Goal: Task Accomplishment & Management: Complete application form

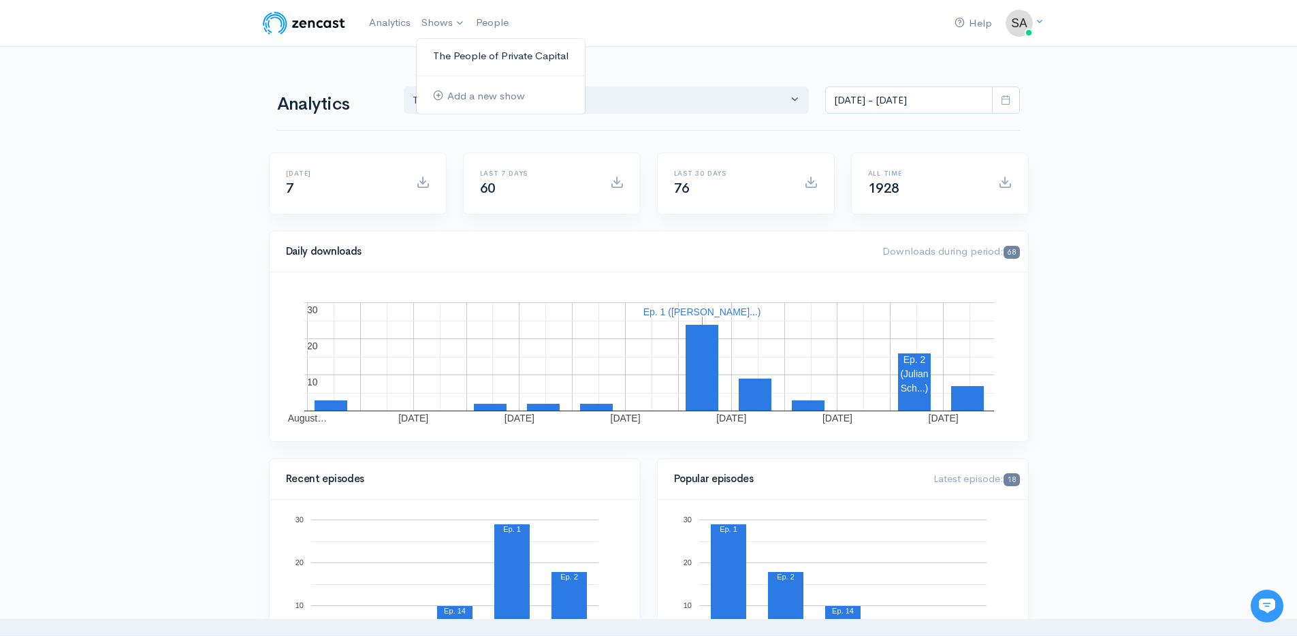
click at [457, 46] on link "The People of Private Capital" at bounding box center [501, 56] width 168 height 24
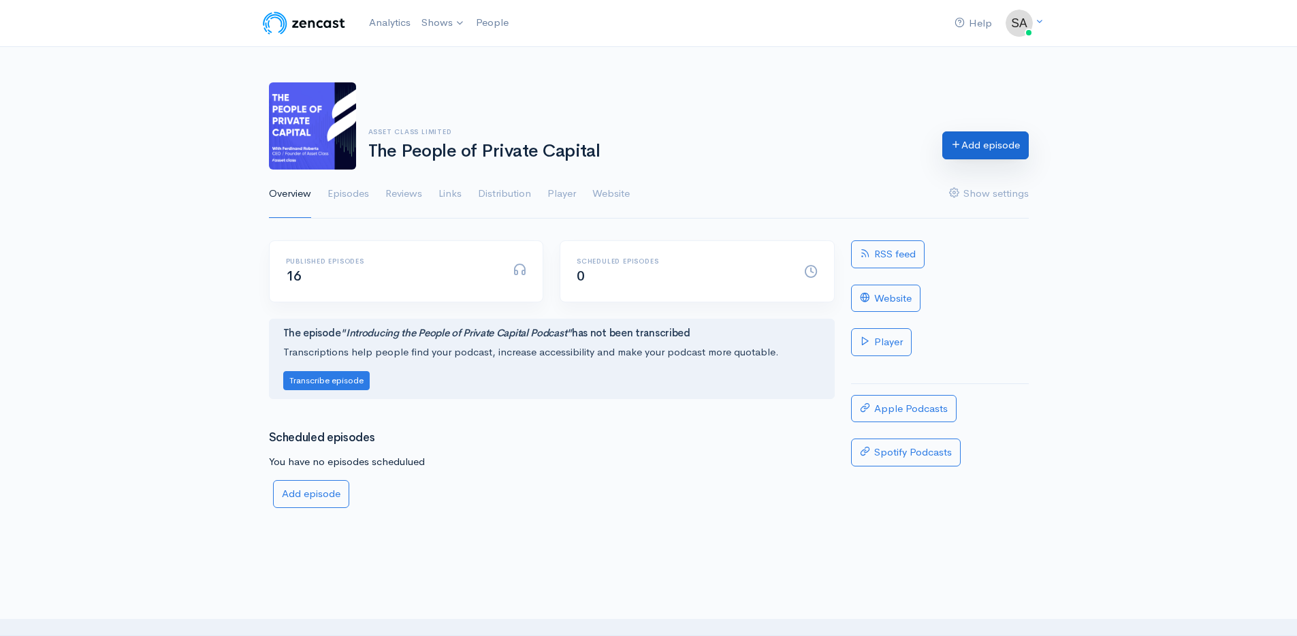
click at [1004, 148] on link "Add episode" at bounding box center [985, 145] width 86 height 28
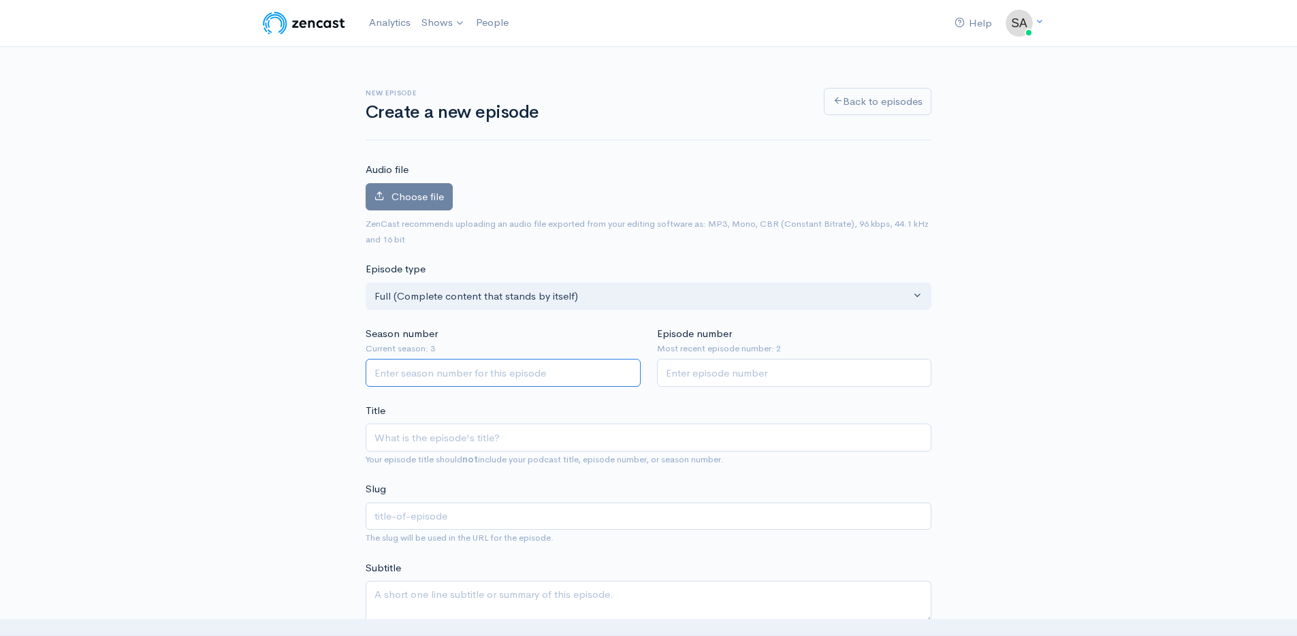
click at [447, 376] on input "Season number" at bounding box center [503, 373] width 275 height 28
type input "3"
click at [697, 383] on input "Episode number" at bounding box center [794, 373] width 275 height 28
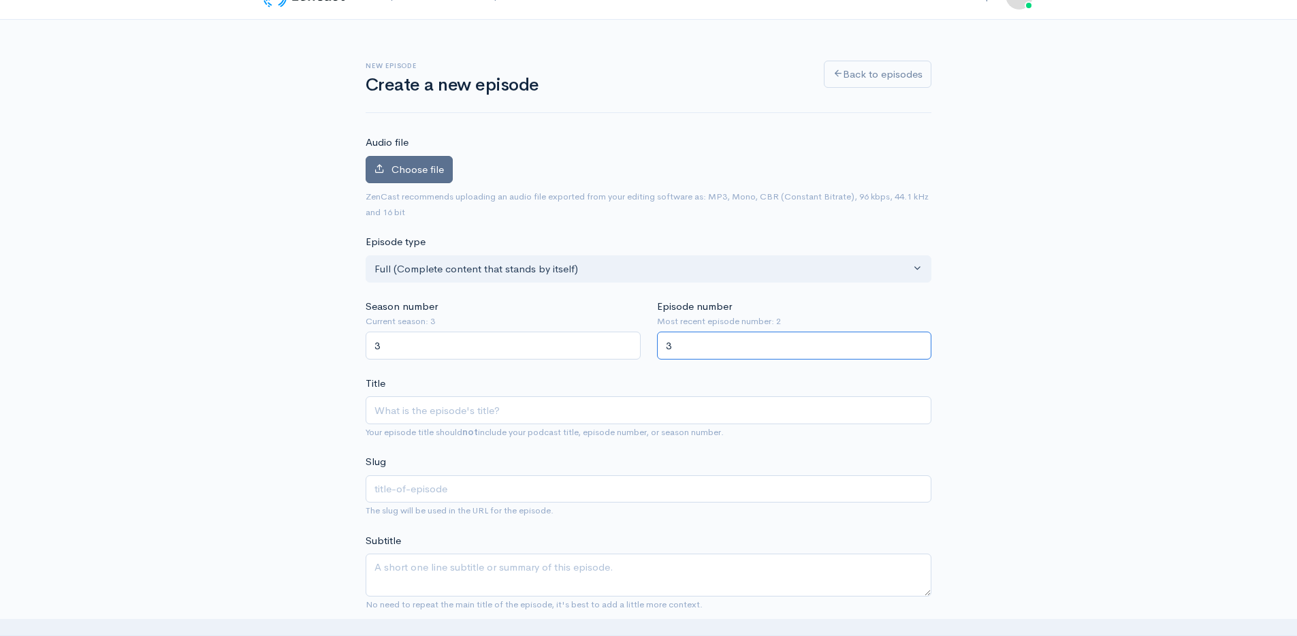
type input "3"
click at [404, 156] on label "Choose file" at bounding box center [409, 170] width 87 height 28
click at [0, 0] on input "Choose file" at bounding box center [0, 0] width 0 height 0
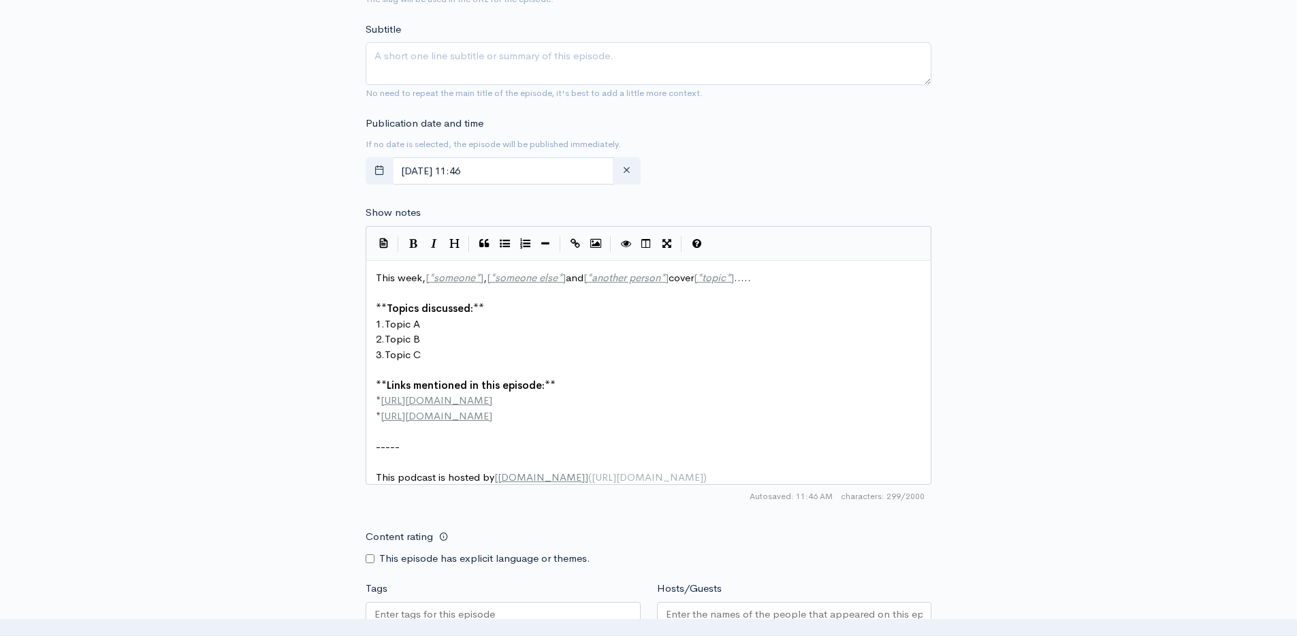
scroll to position [538, 0]
click at [407, 149] on small "If no date is selected, the episode will be published immediately." at bounding box center [493, 145] width 255 height 12
click at [716, 170] on div "Publication date and time If no date is selected, the episode will be published…" at bounding box center [648, 153] width 582 height 75
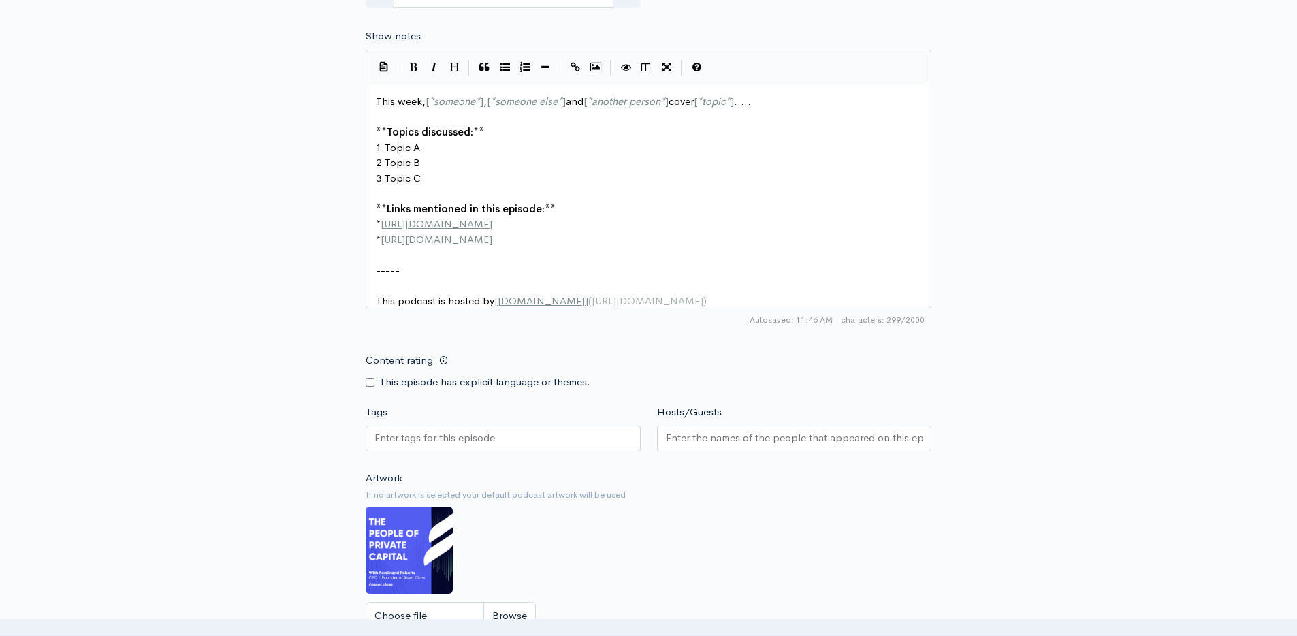
scroll to position [720, 0]
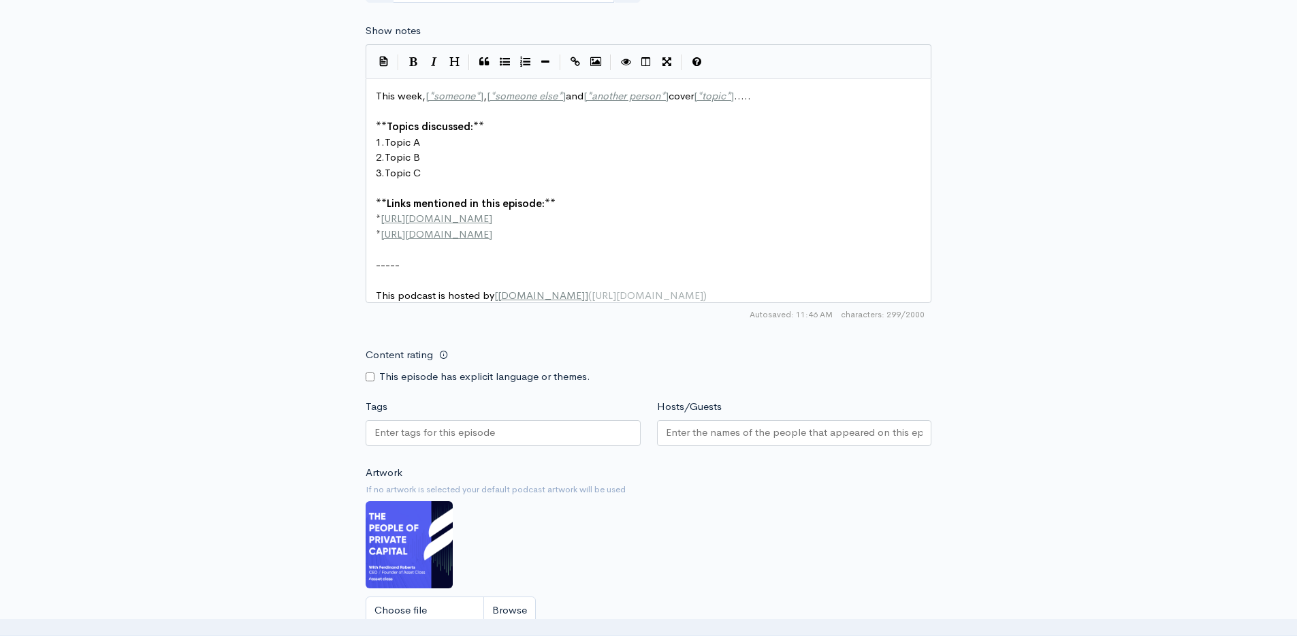
click at [537, 439] on div at bounding box center [503, 433] width 275 height 26
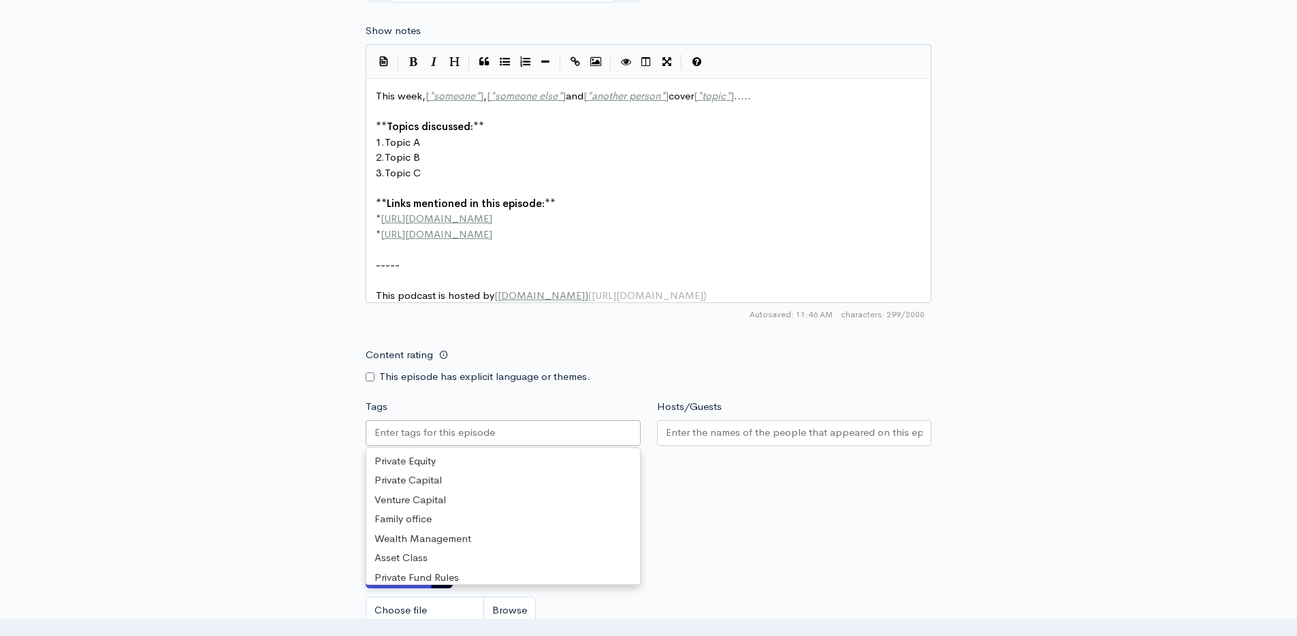
scroll to position [103, 0]
click at [323, 437] on div "New episode Create a new episode Back to episodes Audio file Choose file 0 ZenC…" at bounding box center [649, 43] width 776 height 1433
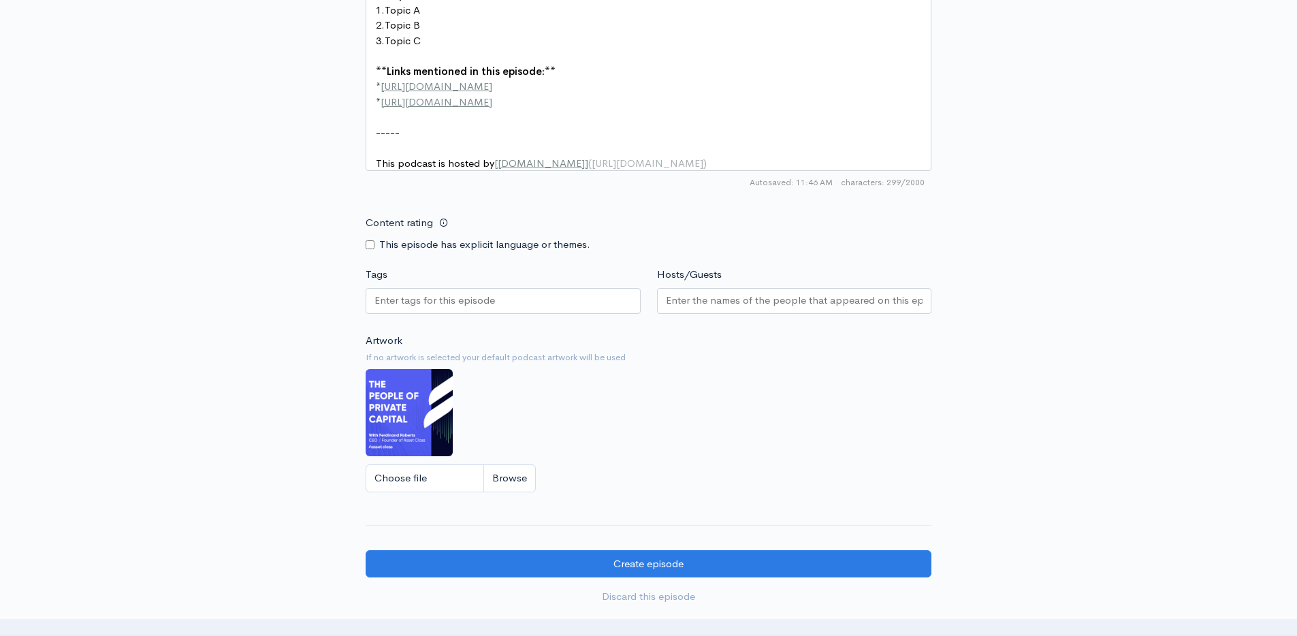
scroll to position [849, 0]
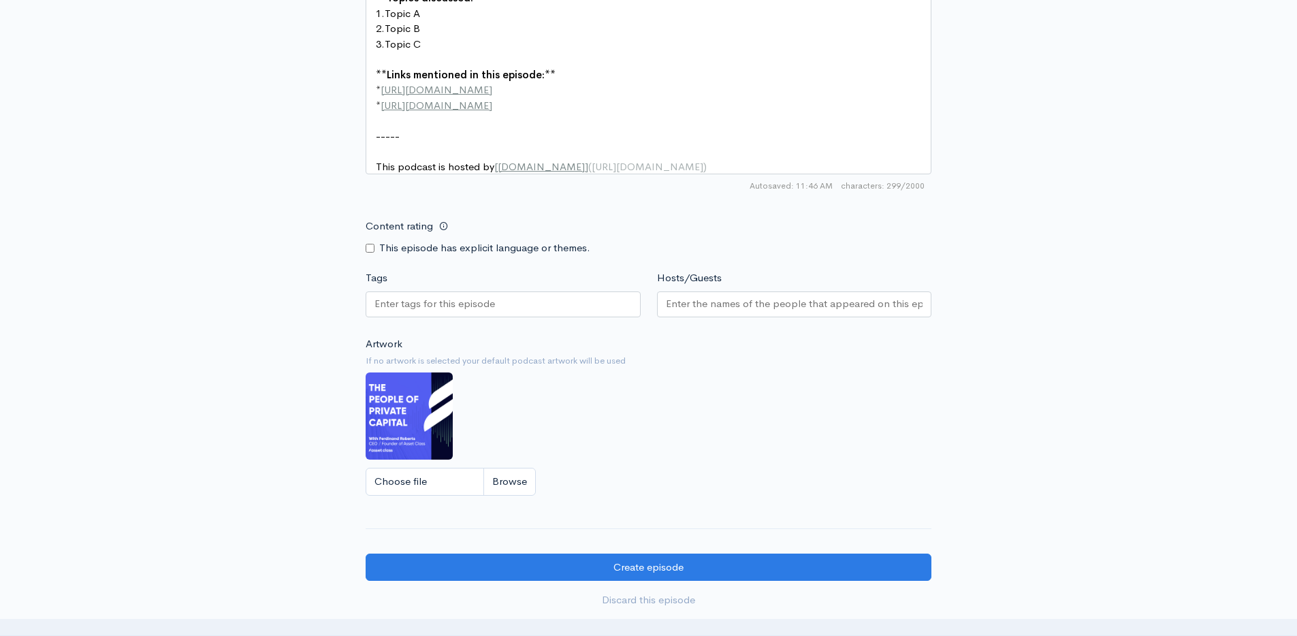
click at [808, 312] on input "Hosts/Guests" at bounding box center [794, 304] width 257 height 16
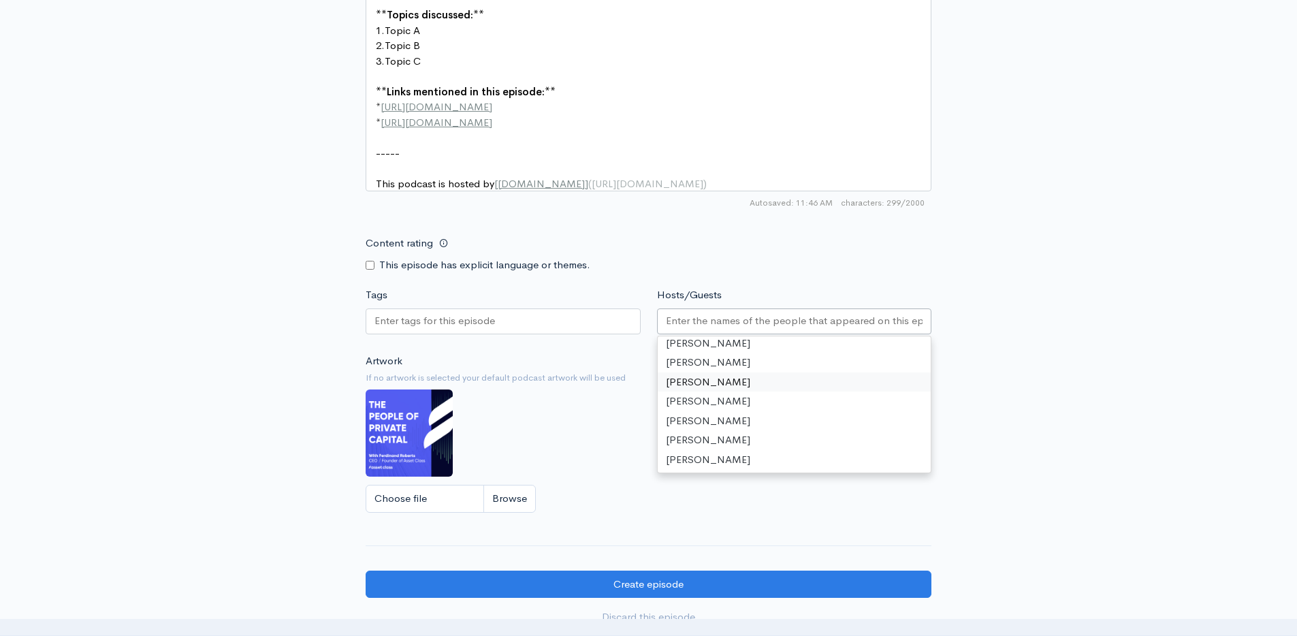
scroll to position [0, 0]
click at [756, 349] on div "[PERSON_NAME] [PERSON_NAME] [PERSON_NAME] [PERSON_NAME] [PERSON_NAME] [PERSON_N…" at bounding box center [795, 404] width 274 height 136
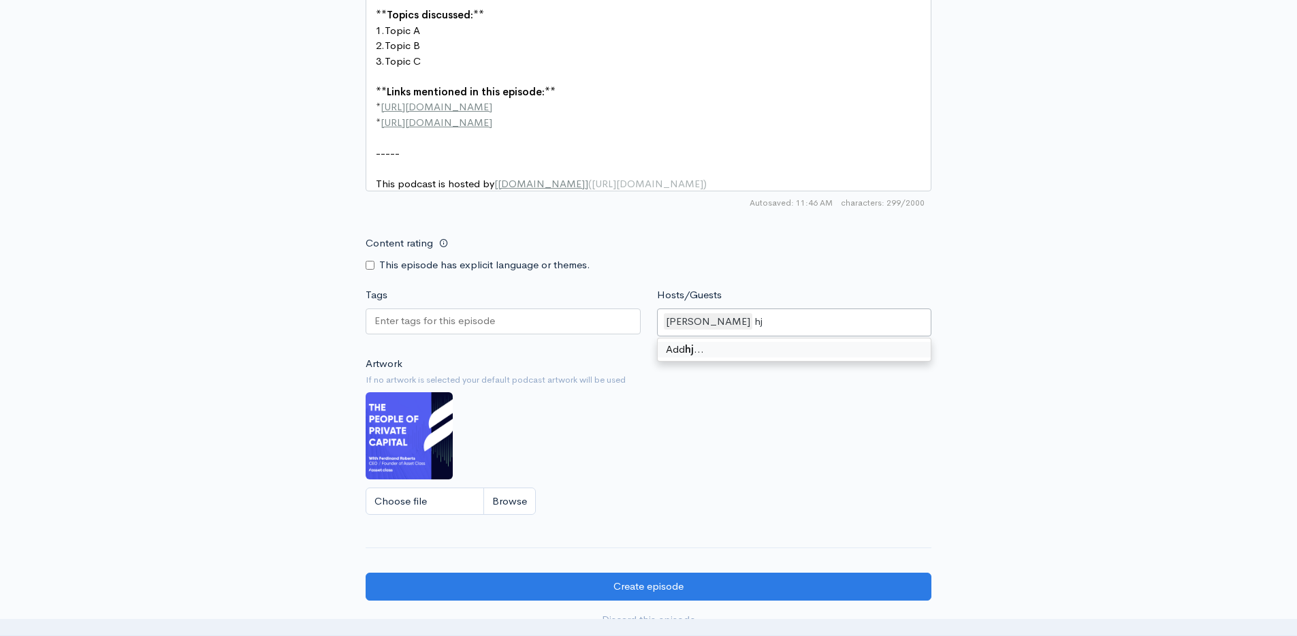
type input "h"
type input "[PERSON_NAME]"
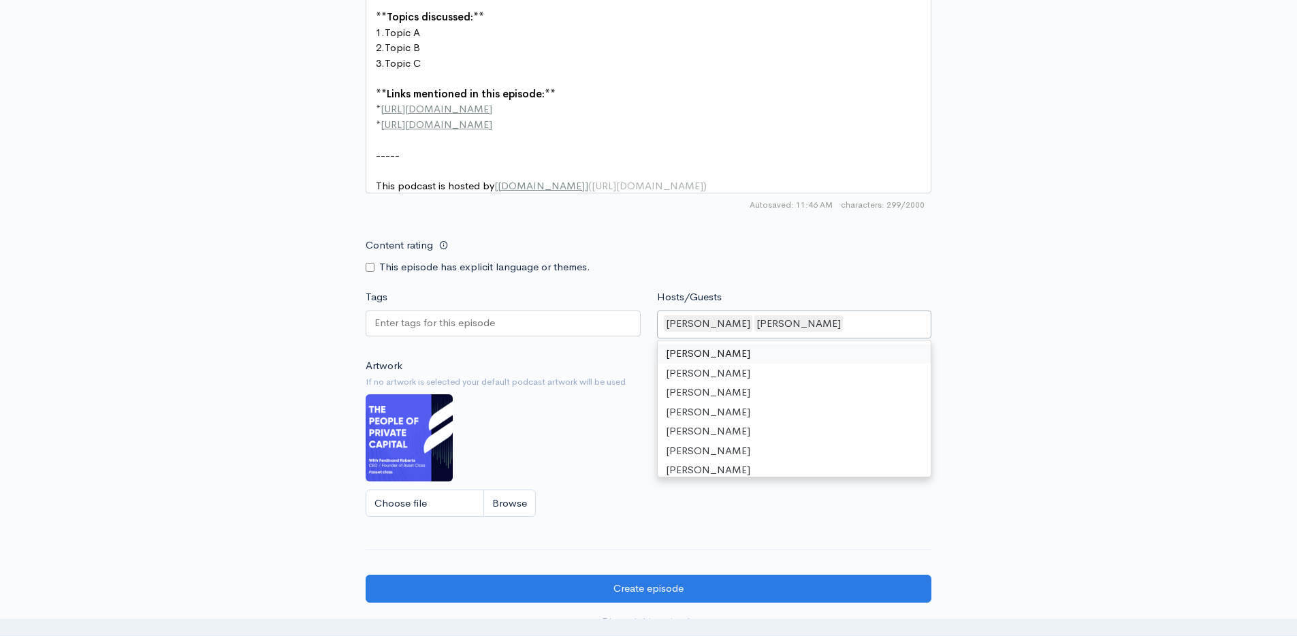
scroll to position [829, 0]
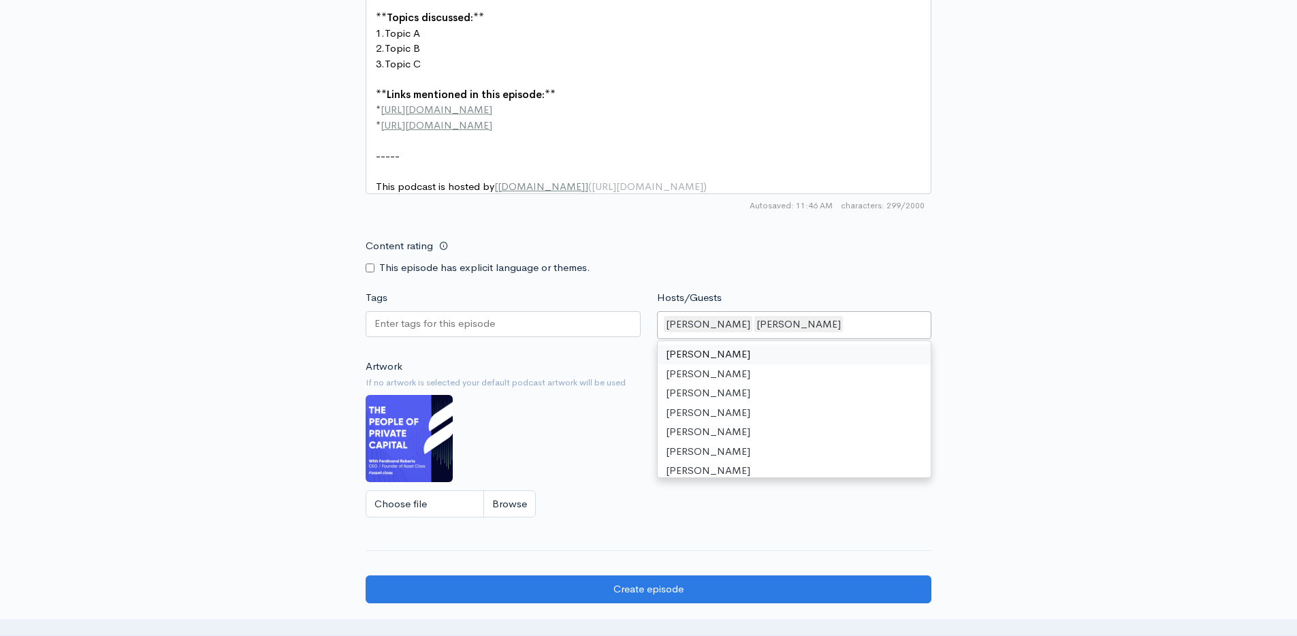
click at [481, 420] on div "Artwork If no artwork is selected your default podcast artwork will be used Cho…" at bounding box center [649, 443] width 566 height 168
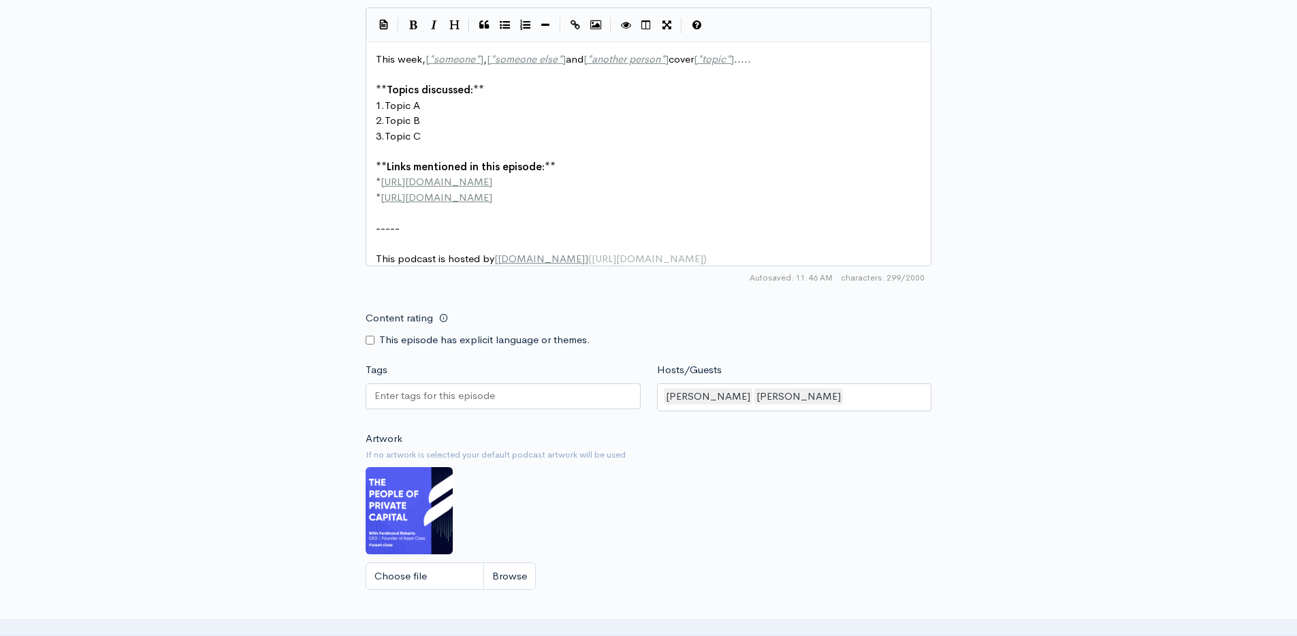
scroll to position [889, 0]
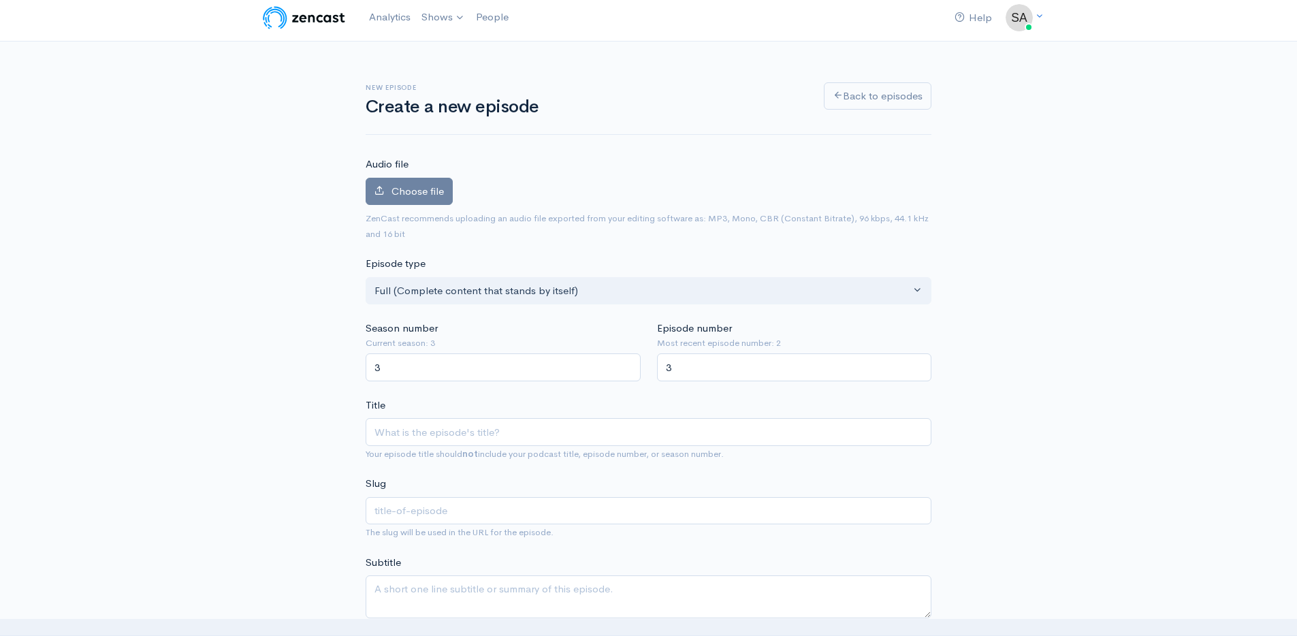
scroll to position [3, 0]
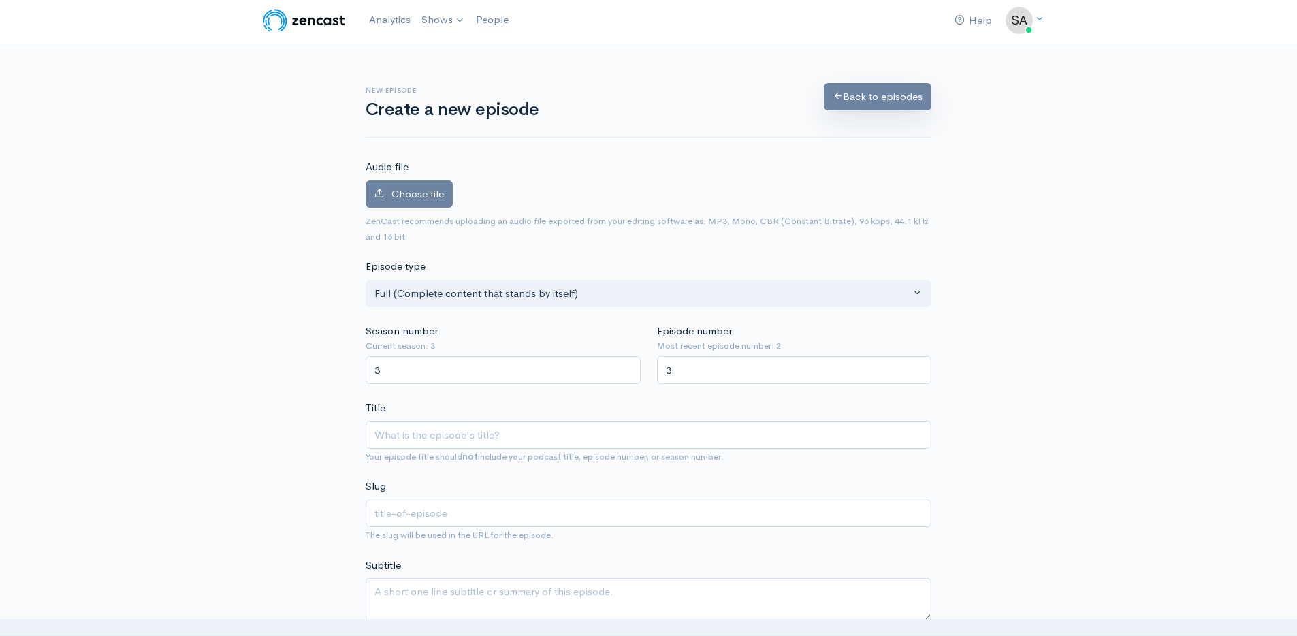
click at [855, 107] on link "Back to episodes" at bounding box center [878, 97] width 108 height 28
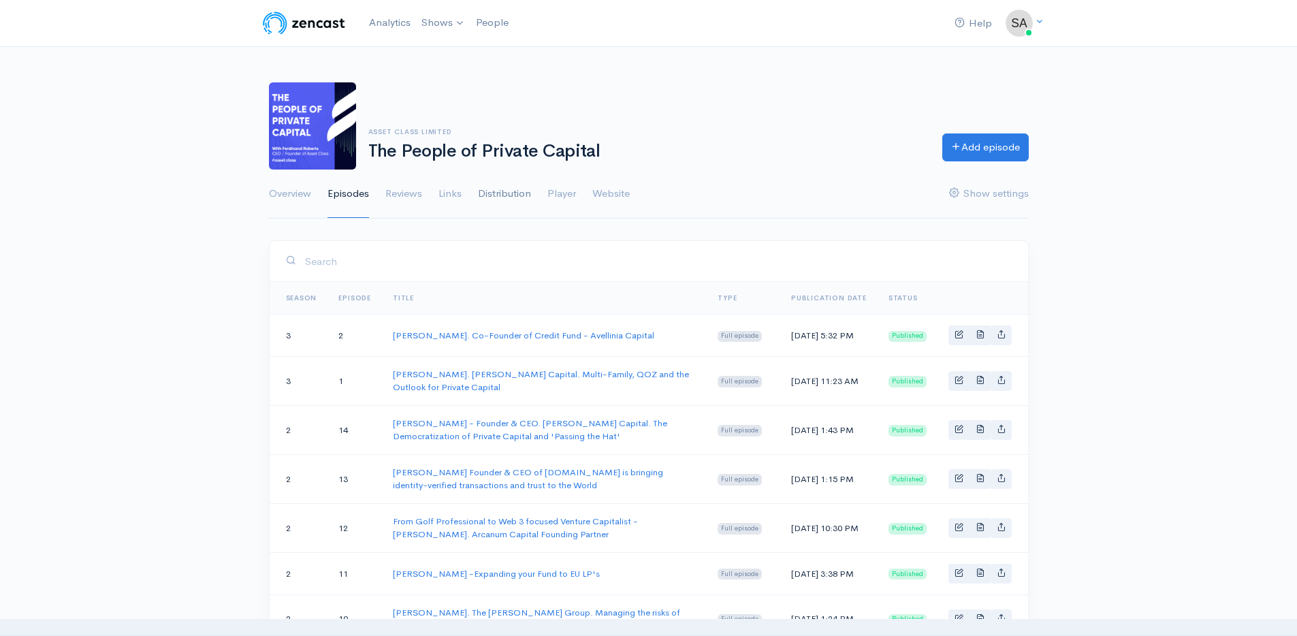
click at [511, 184] on link "Distribution" at bounding box center [504, 194] width 53 height 49
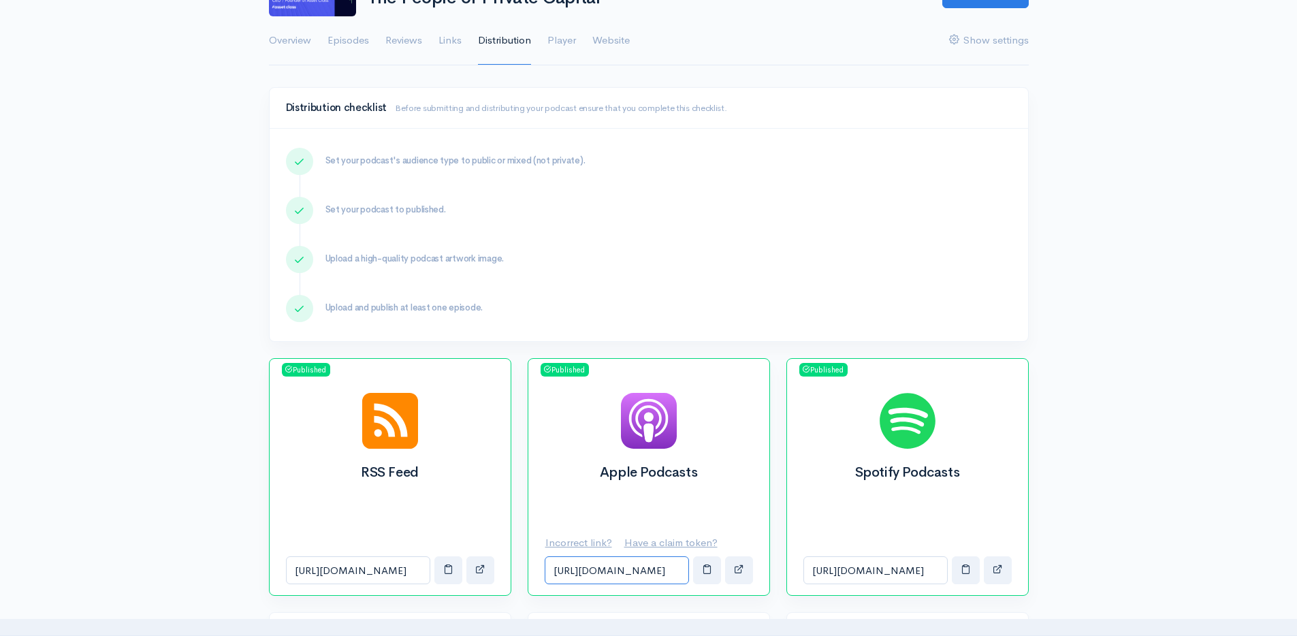
scroll to position [0, 396]
drag, startPoint x: 589, startPoint y: 574, endPoint x: 688, endPoint y: 584, distance: 99.2
click at [688, 584] on div "[URL][DOMAIN_NAME]" at bounding box center [649, 570] width 208 height 28
click at [633, 567] on input "[URL][DOMAIN_NAME]" at bounding box center [617, 570] width 144 height 28
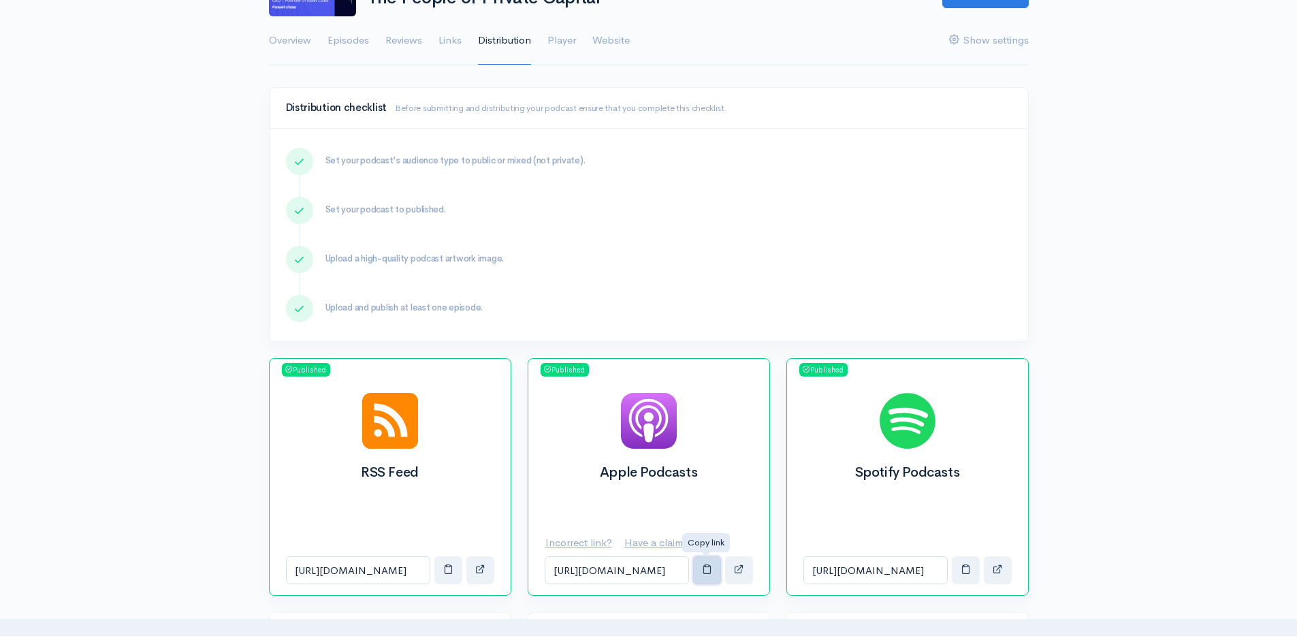
click at [702, 572] on span "button" at bounding box center [707, 569] width 10 height 10
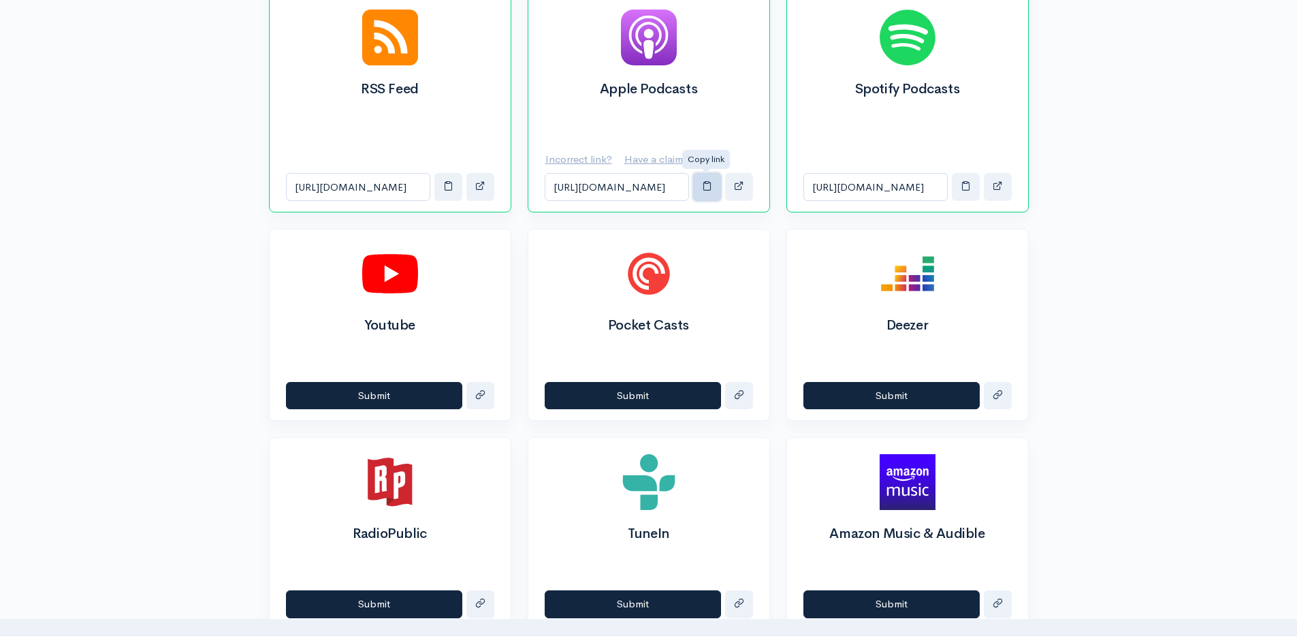
scroll to position [537, 0]
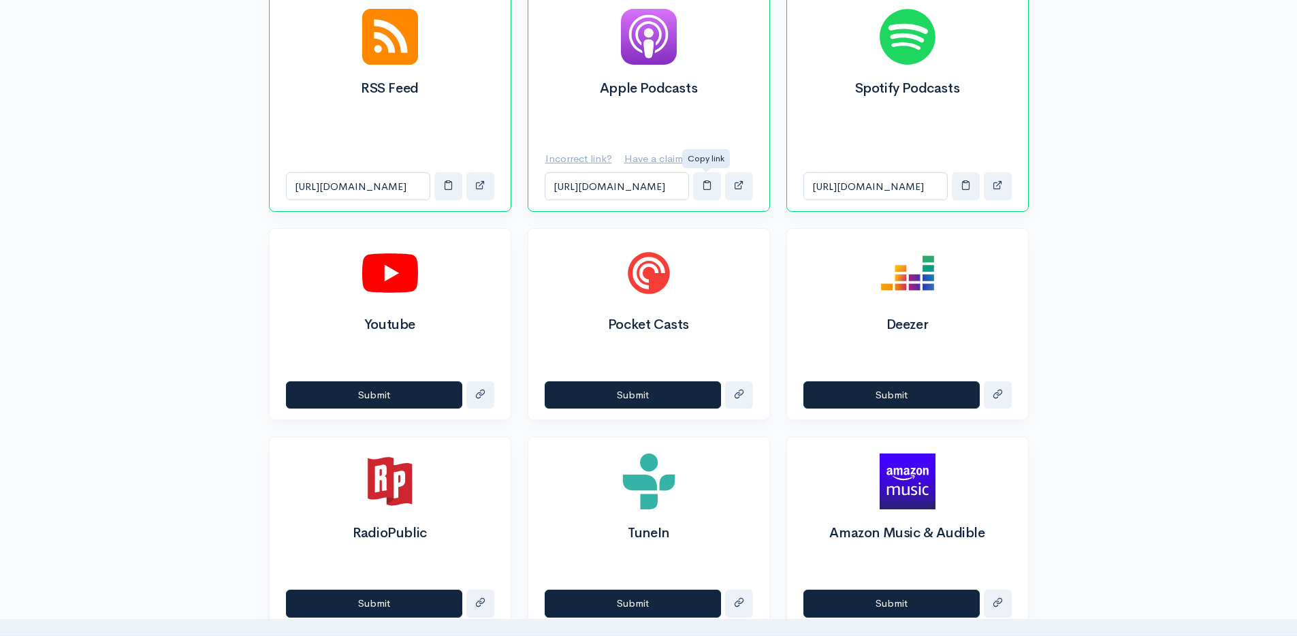
click at [774, 483] on div "TuneIn Submit" at bounding box center [649, 532] width 259 height 193
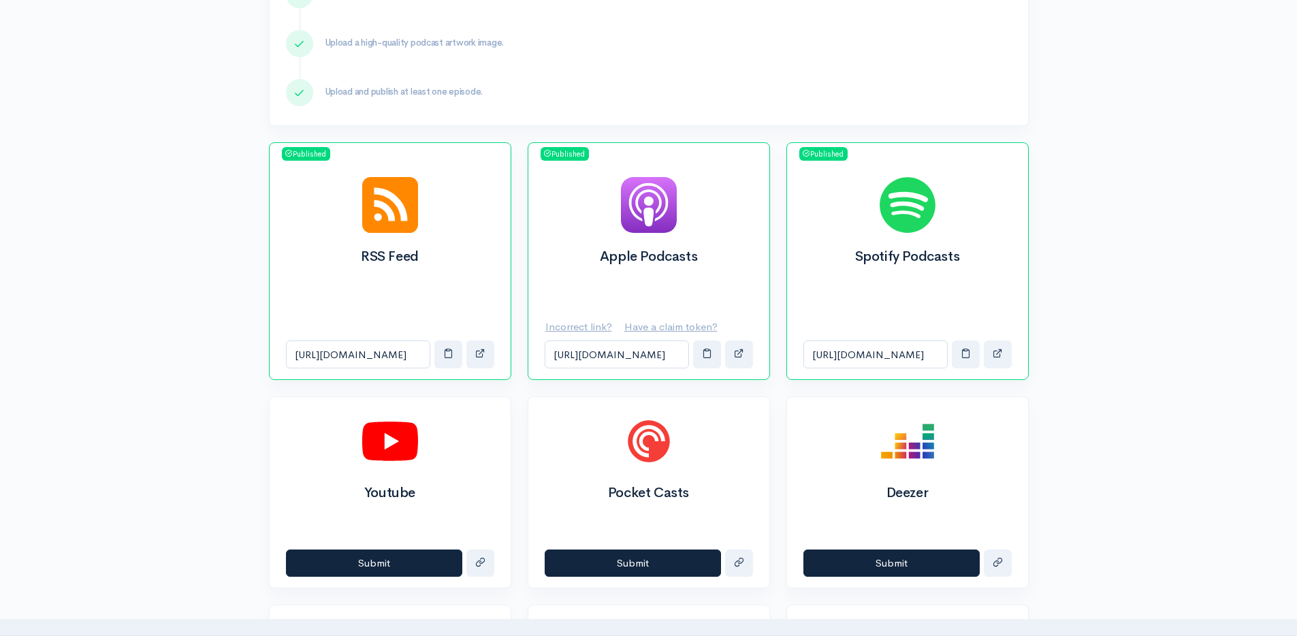
scroll to position [366, 0]
